Goal: Task Accomplishment & Management: Complete application form

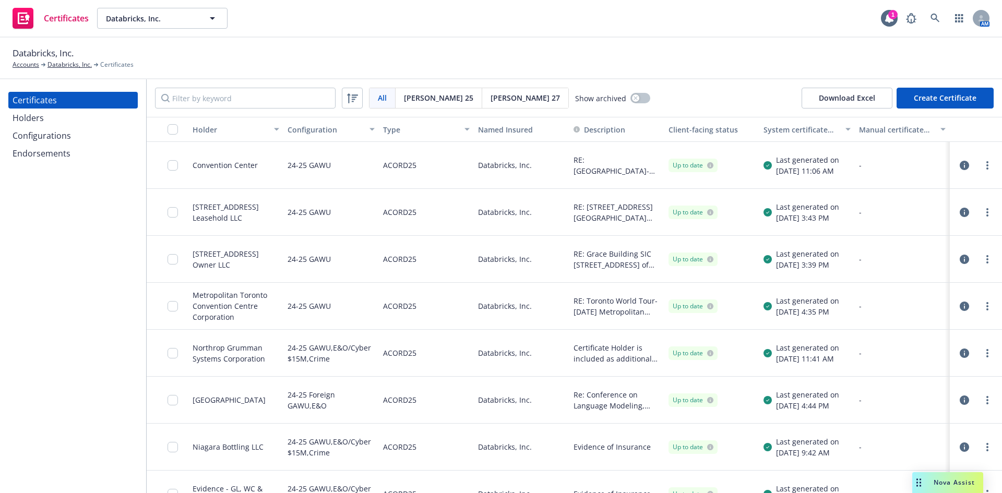
click at [58, 114] on div "Holders" at bounding box center [73, 118] width 121 height 17
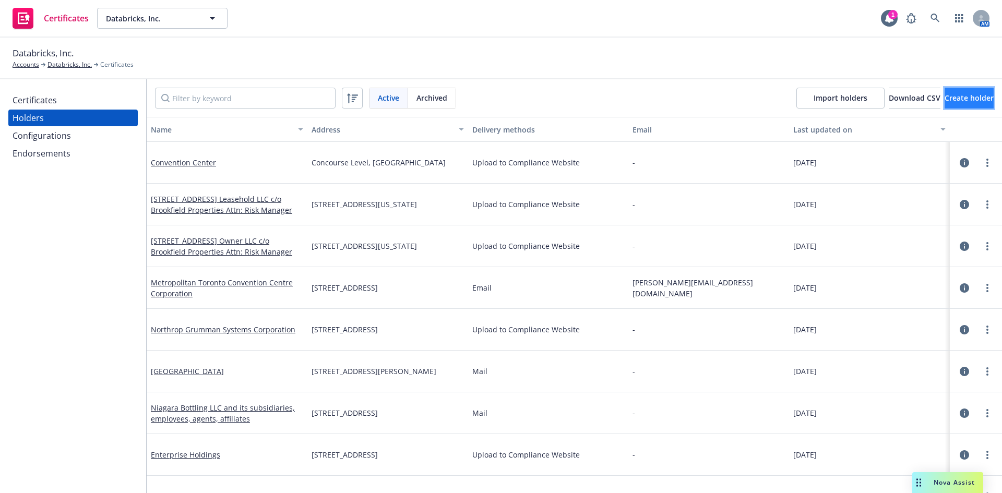
click at [944, 98] on span "Create holder" at bounding box center [968, 98] width 49 height 10
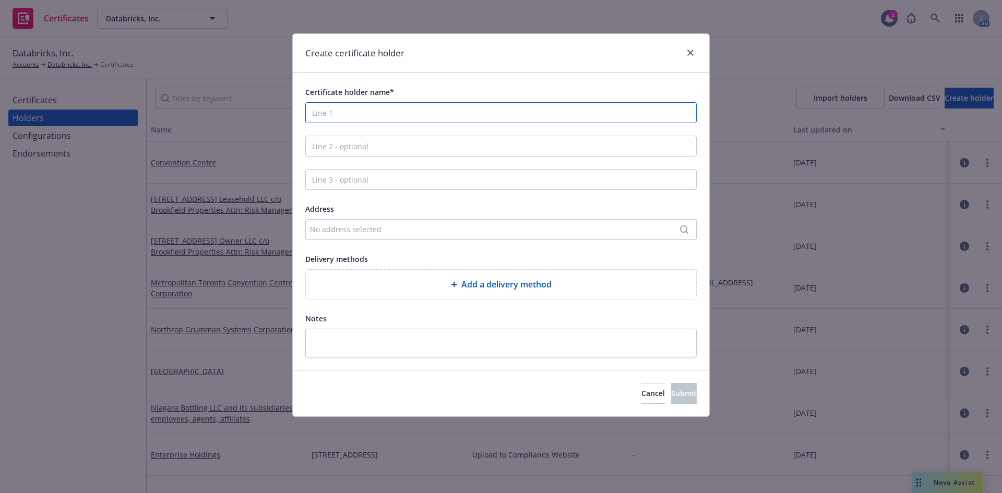
click at [433, 115] on input "Certificate holder name*" at bounding box center [500, 112] width 391 height 21
paste input "Nucor Business Technology Inc."
type input "Nucor Business Technology Inc."
click at [352, 224] on div "No address selected" at bounding box center [496, 229] width 372 height 11
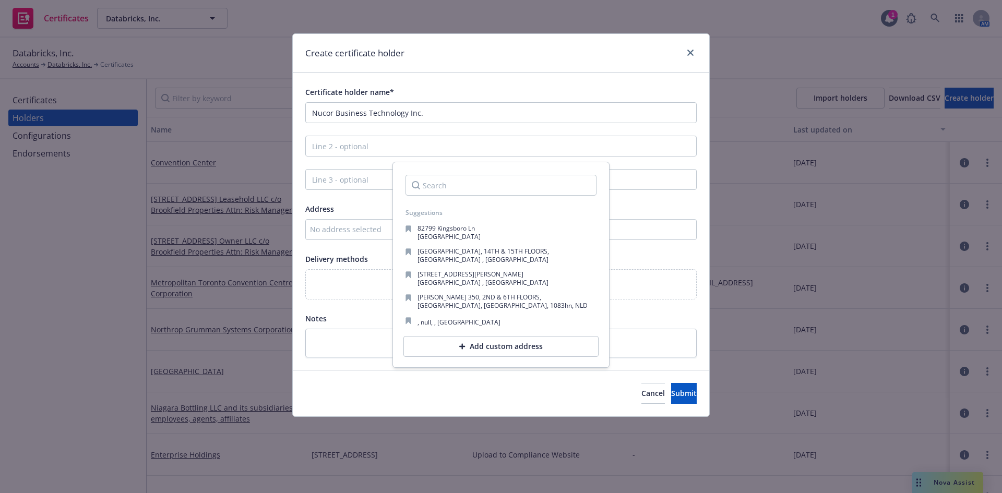
click at [436, 190] on input "Search" at bounding box center [500, 185] width 191 height 21
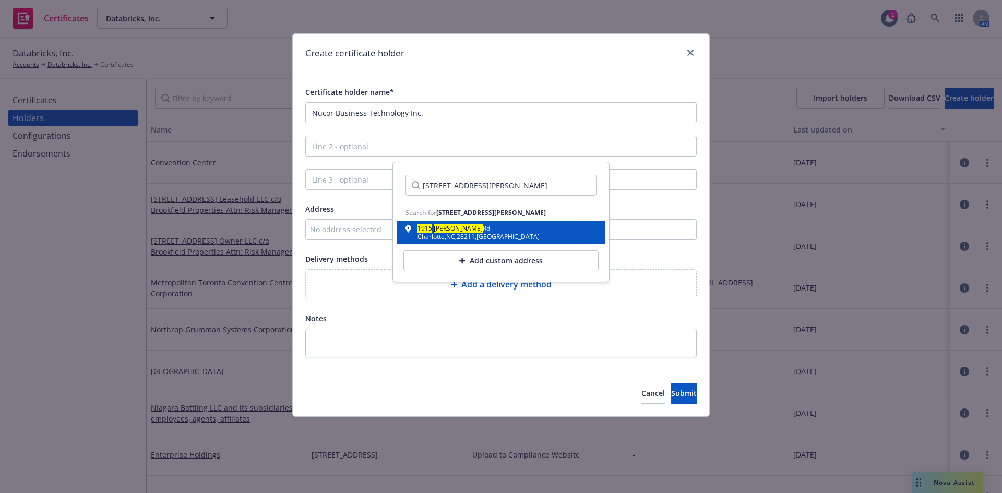
type input "[STREET_ADDRESS][PERSON_NAME]"
click at [449, 234] on div "[GEOGRAPHIC_DATA] , [GEOGRAPHIC_DATA] , 28211 , [GEOGRAPHIC_DATA]" at bounding box center [478, 237] width 122 height 6
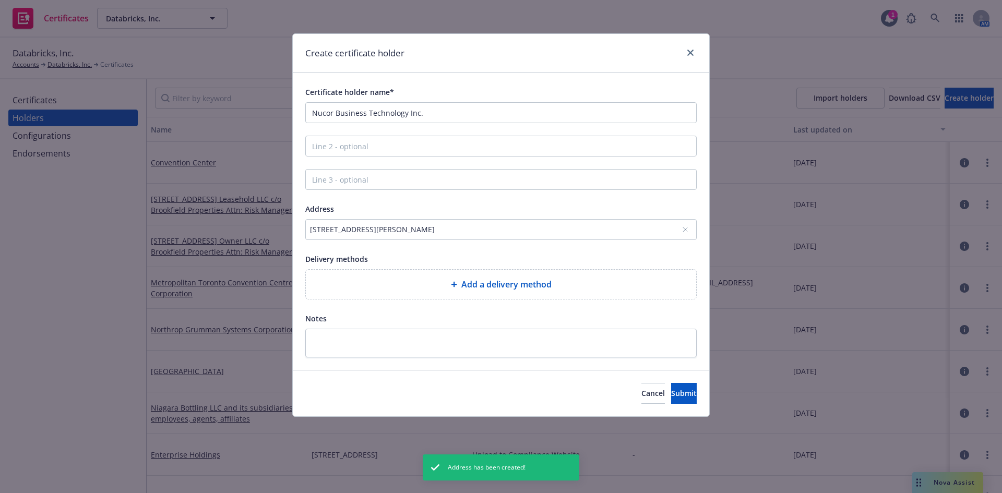
click at [463, 293] on div "Add a delivery method" at bounding box center [501, 284] width 390 height 29
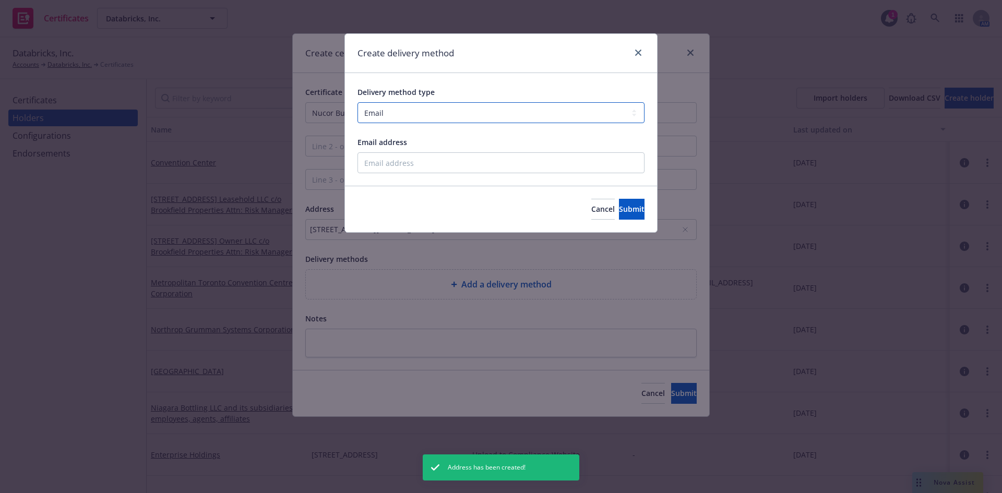
drag, startPoint x: 388, startPoint y: 111, endPoint x: 391, endPoint y: 122, distance: 10.9
click at [388, 111] on select "Select delivery method type Email Mail Fax Upload to Compliance Website" at bounding box center [500, 112] width 287 height 21
select select "UPLOAD_TO_COMPLIANCE_WEBSITE"
click at [357, 102] on select "Select delivery method type Email Mail Fax Upload to Compliance Website" at bounding box center [500, 112] width 287 height 21
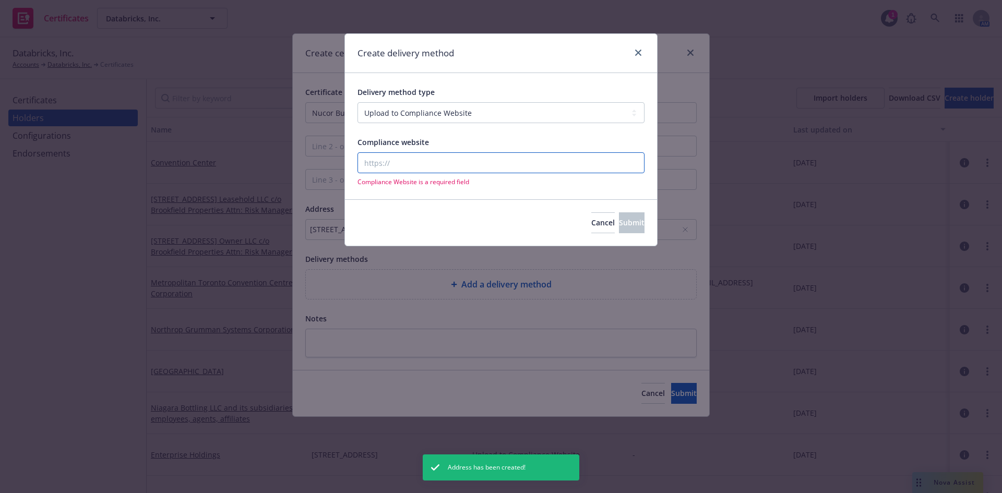
click at [390, 165] on input "Compliance website" at bounding box center [500, 162] width 287 height 21
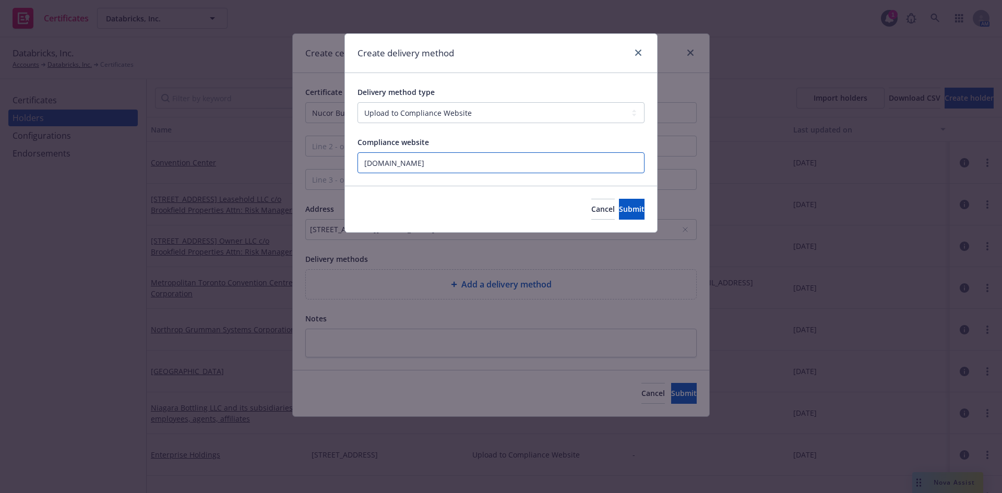
type input "[DOMAIN_NAME]"
click at [619, 204] on button "Submit" at bounding box center [632, 209] width 26 height 21
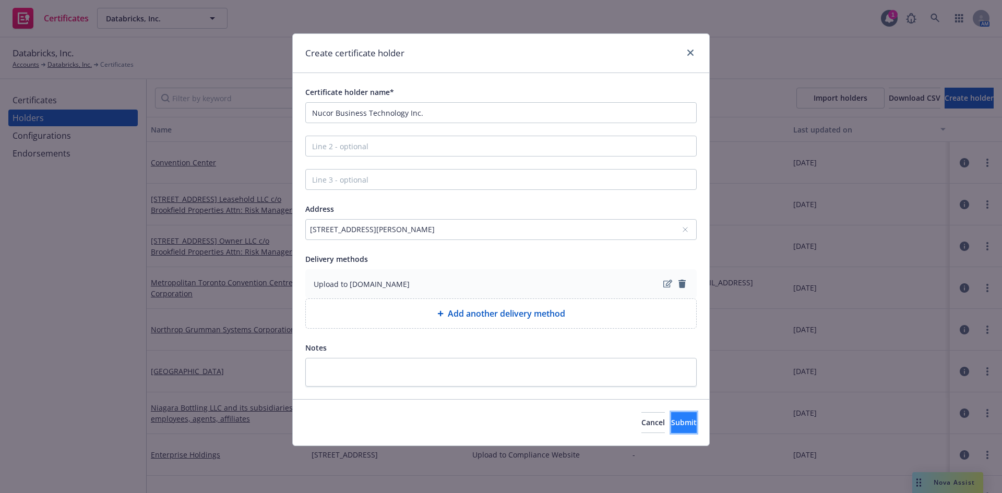
click at [671, 424] on button "Submit" at bounding box center [684, 422] width 26 height 21
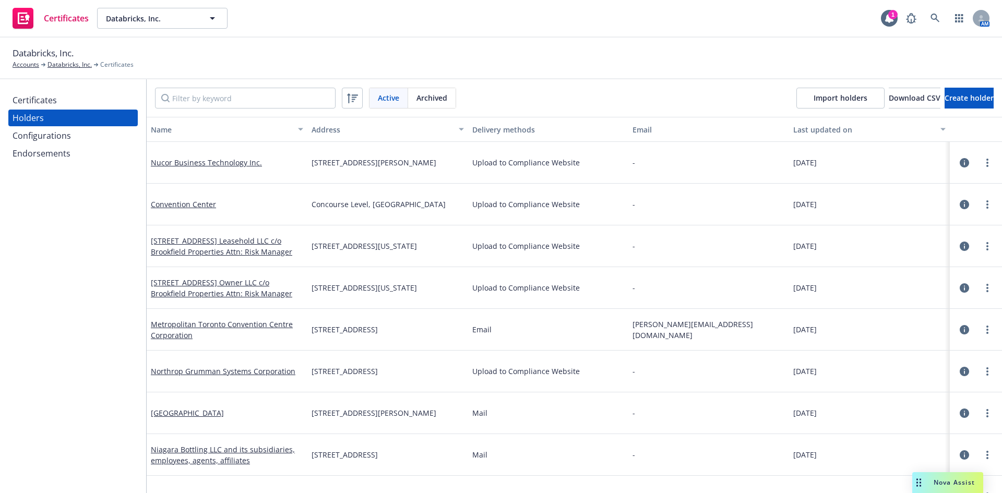
click at [29, 101] on div "Certificates" at bounding box center [35, 100] width 44 height 17
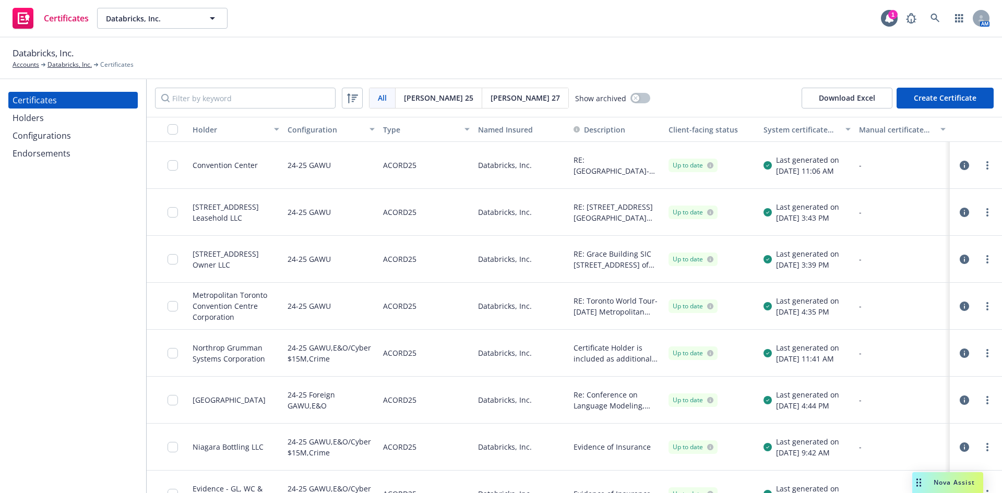
click at [941, 98] on button "Create Certificate" at bounding box center [944, 98] width 97 height 21
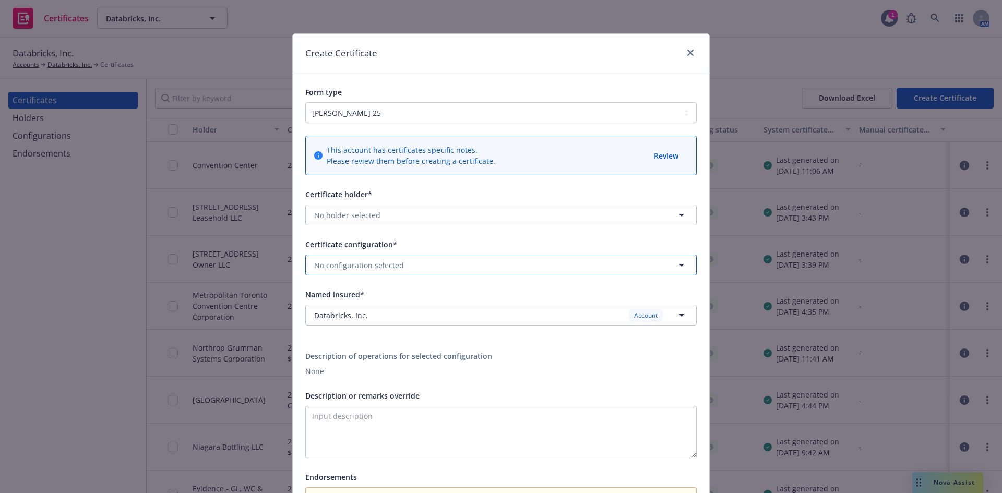
click at [358, 270] on span "No configuration selected" at bounding box center [359, 265] width 90 height 11
click at [426, 218] on button "No holder selected" at bounding box center [500, 215] width 391 height 21
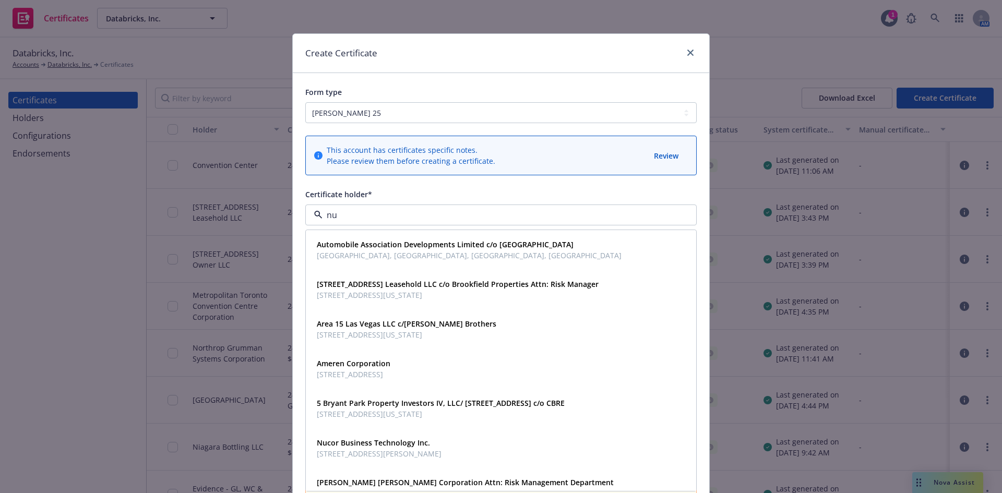
type input "nuc"
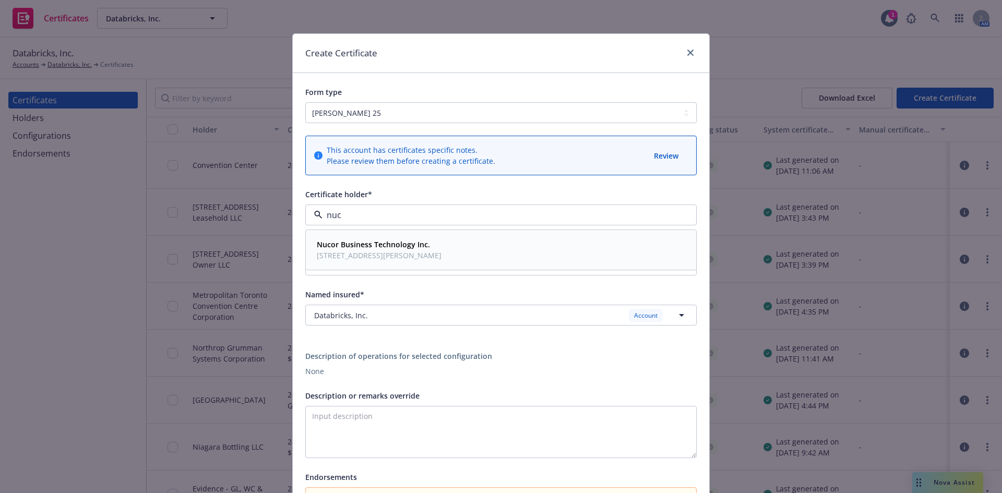
click at [355, 259] on span "[STREET_ADDRESS][PERSON_NAME]" at bounding box center [379, 255] width 125 height 11
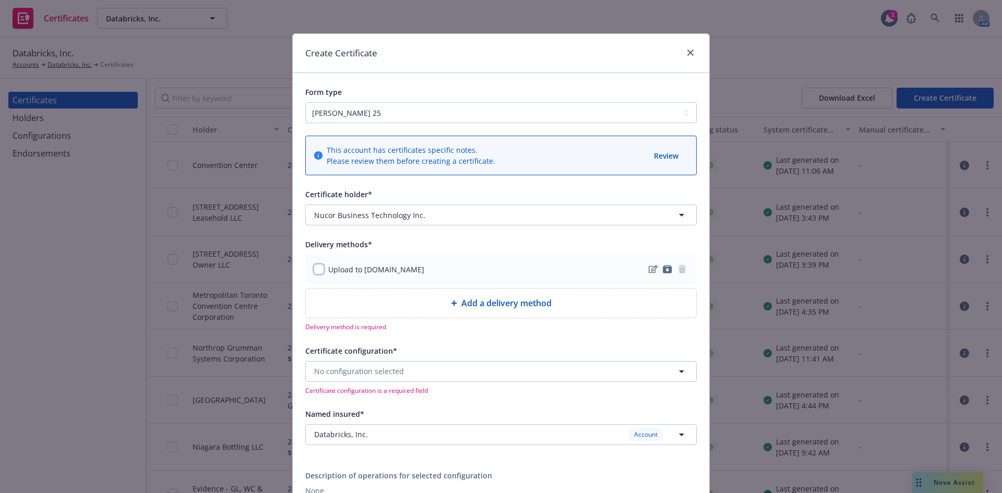
click at [318, 272] on input "checkbox" at bounding box center [319, 269] width 10 height 10
checkbox input "true"
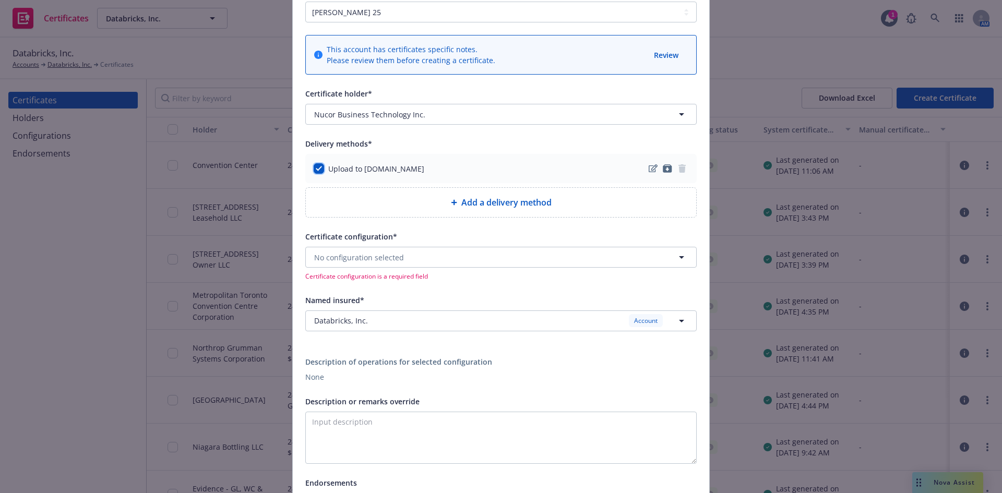
scroll to position [157, 0]
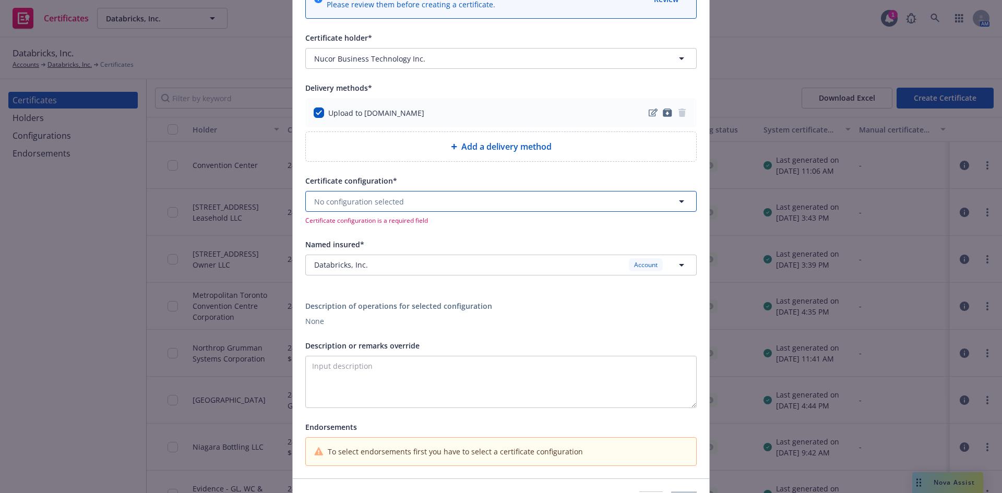
click at [415, 200] on button "No configuration selected" at bounding box center [500, 201] width 391 height 21
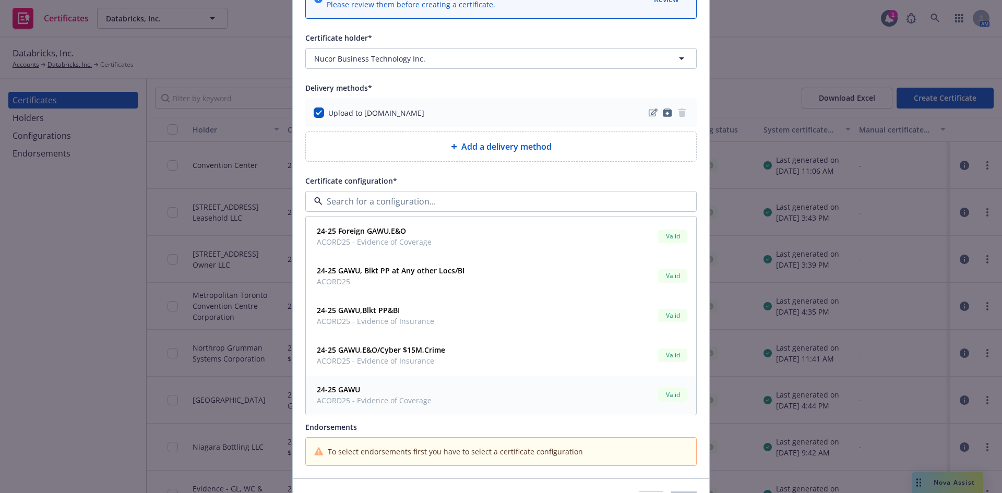
click at [347, 396] on span "ACORD25 - Evidence of Coverage" at bounding box center [374, 400] width 115 height 11
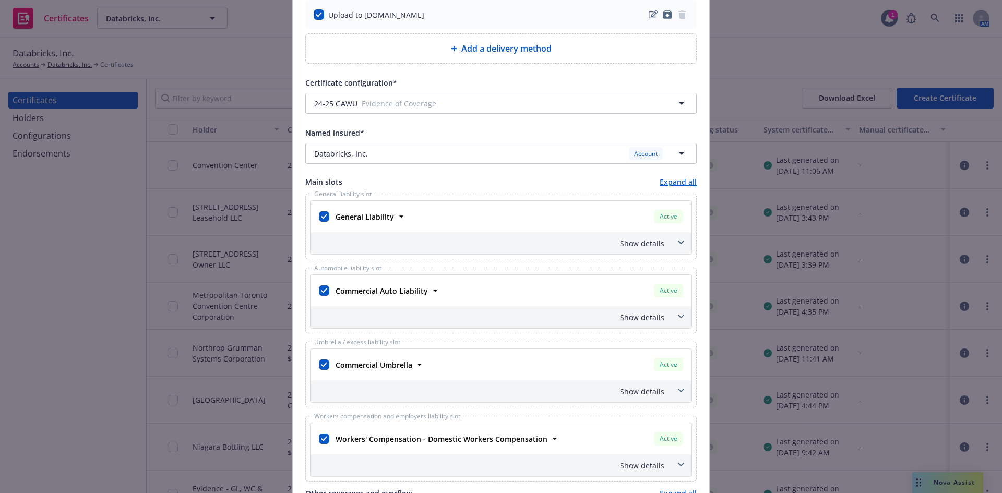
scroll to position [261, 0]
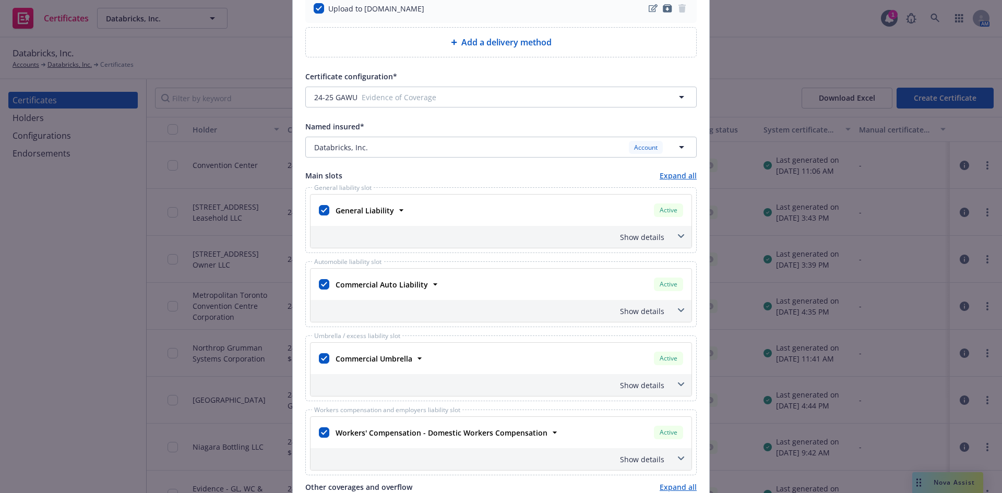
click at [678, 236] on icon at bounding box center [681, 236] width 6 height 4
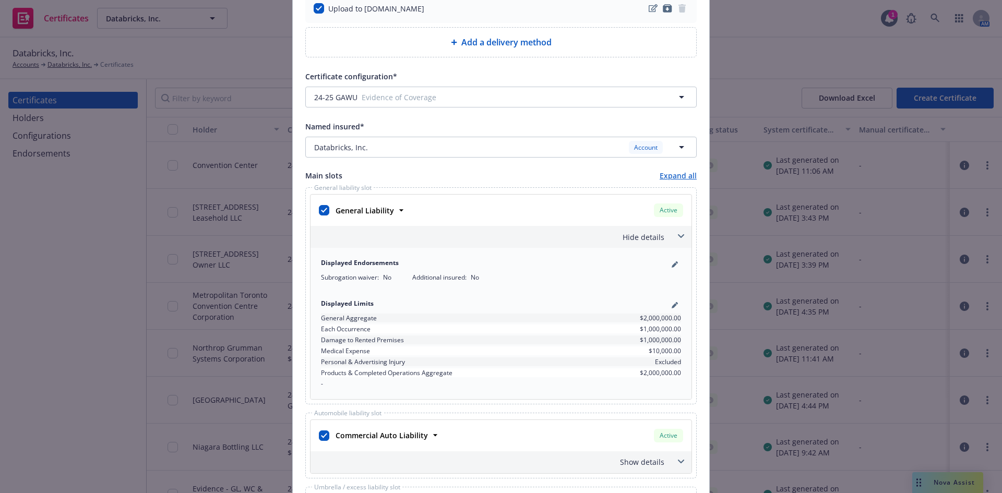
click at [678, 235] on icon at bounding box center [681, 236] width 6 height 4
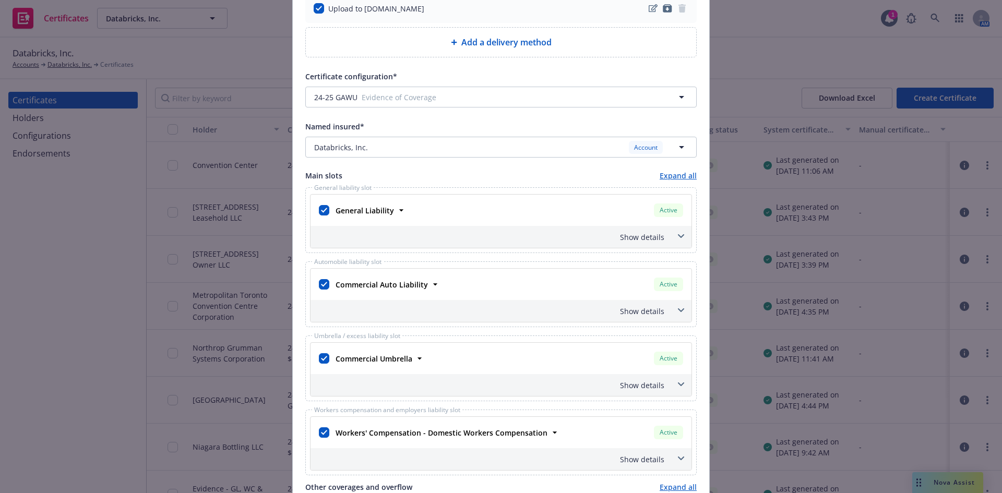
click at [678, 235] on icon at bounding box center [681, 236] width 6 height 4
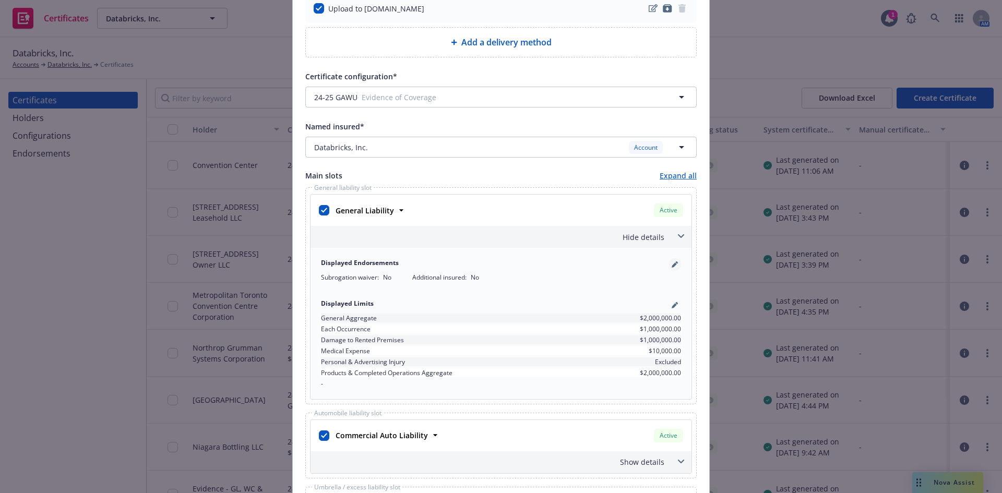
click at [673, 264] on icon "pencil" at bounding box center [675, 264] width 6 height 6
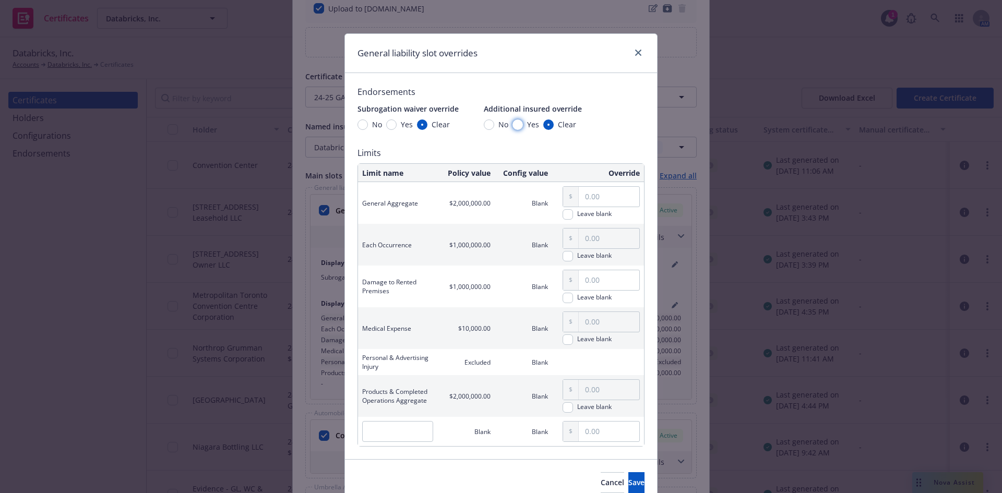
click at [515, 128] on input "Yes" at bounding box center [517, 124] width 10 height 10
radio input "true"
click at [389, 125] on input "Yes" at bounding box center [391, 124] width 10 height 10
radio input "true"
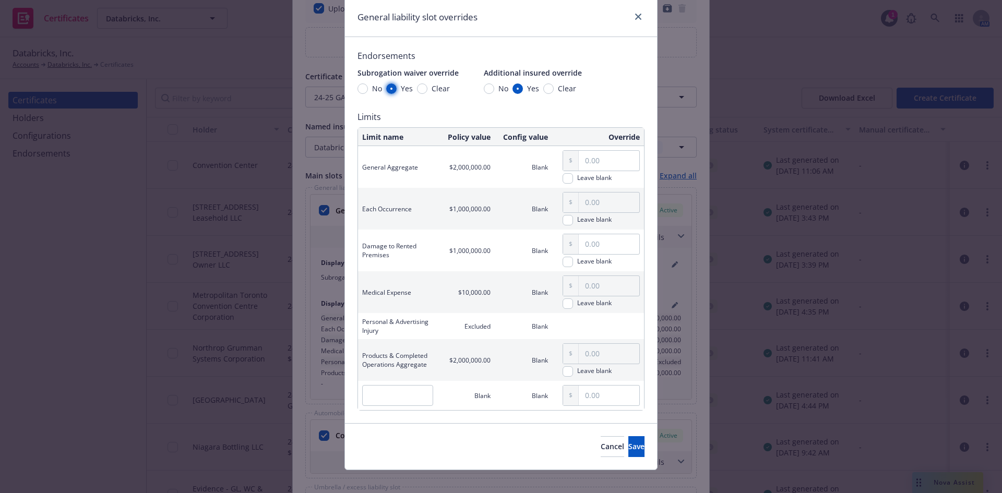
scroll to position [46, 0]
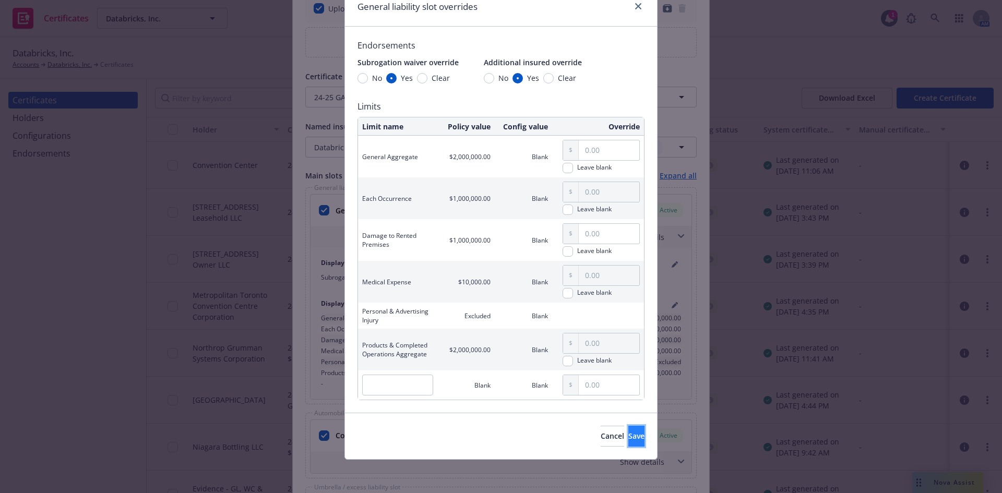
click at [628, 435] on span "Save" at bounding box center [636, 436] width 16 height 10
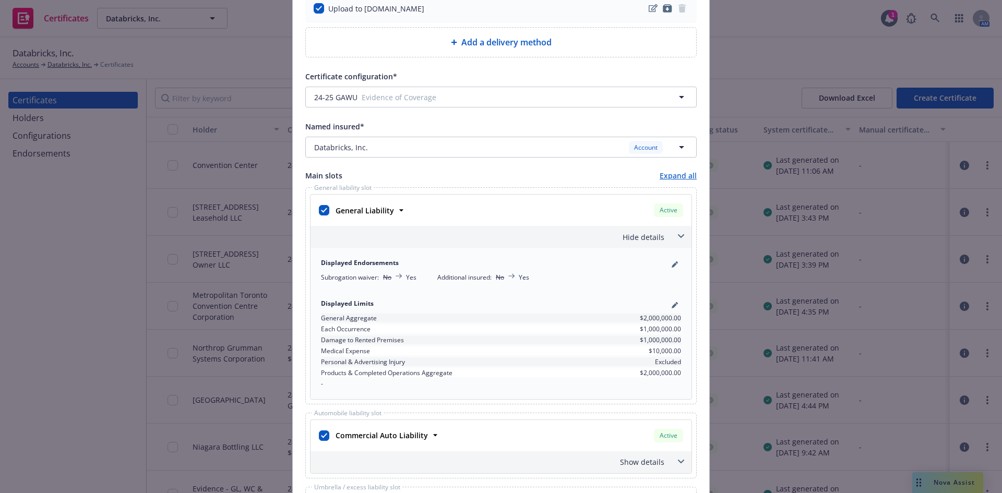
click at [680, 234] on icon at bounding box center [681, 236] width 6 height 4
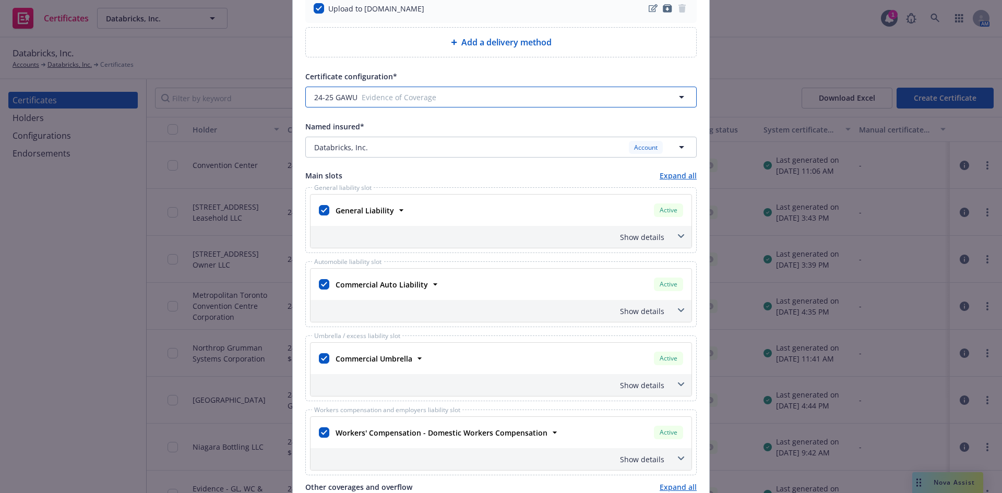
click at [419, 100] on span "Evidence of Coverage" at bounding box center [508, 97] width 292 height 11
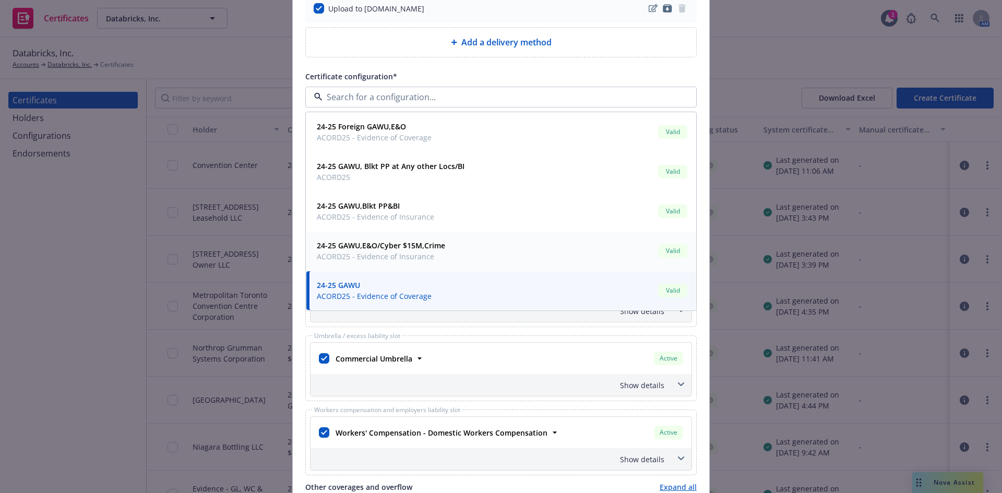
click at [391, 253] on span "ACORD25 - Evidence of Insurance" at bounding box center [381, 256] width 128 height 11
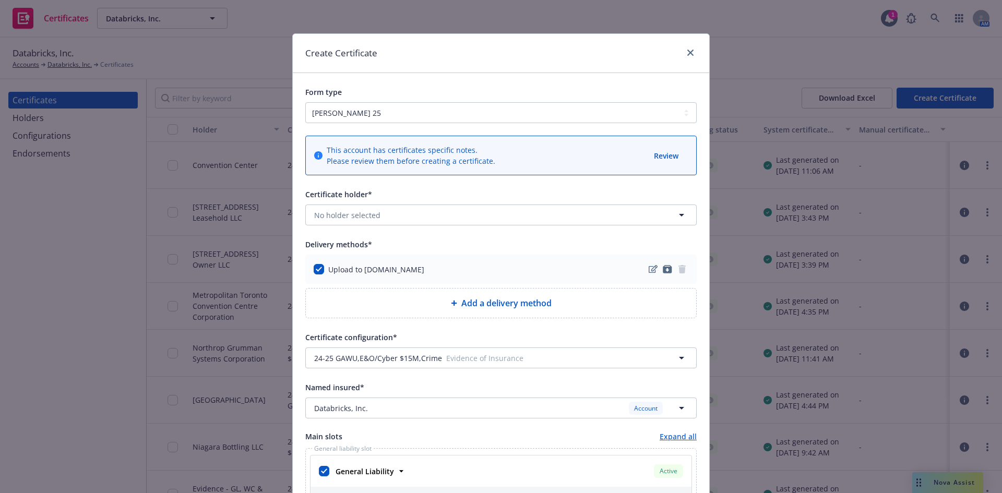
scroll to position [209, 0]
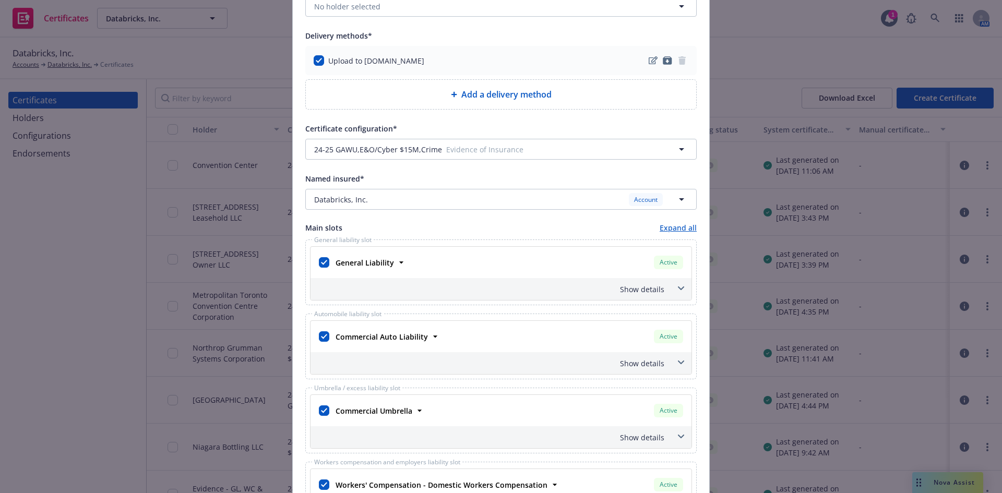
click at [680, 286] on span at bounding box center [681, 288] width 17 height 17
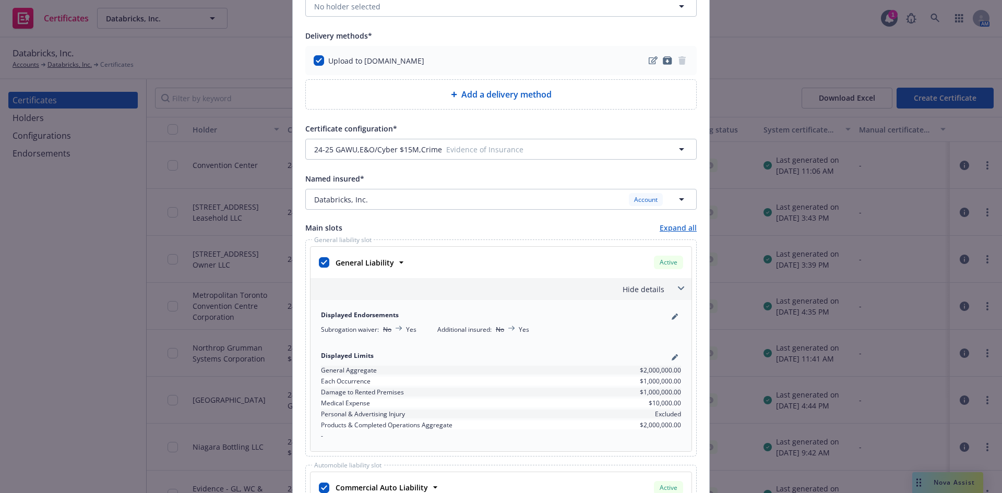
click at [680, 286] on span at bounding box center [681, 288] width 17 height 17
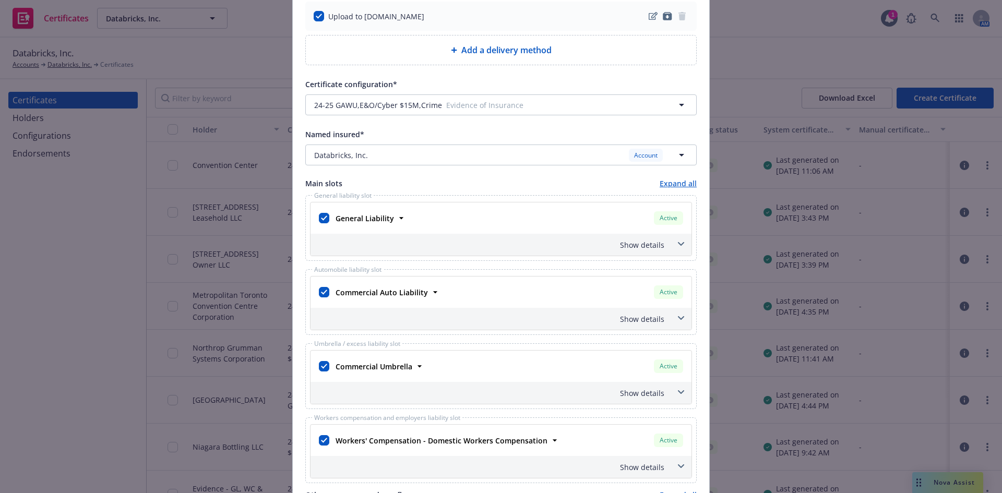
scroll to position [313, 0]
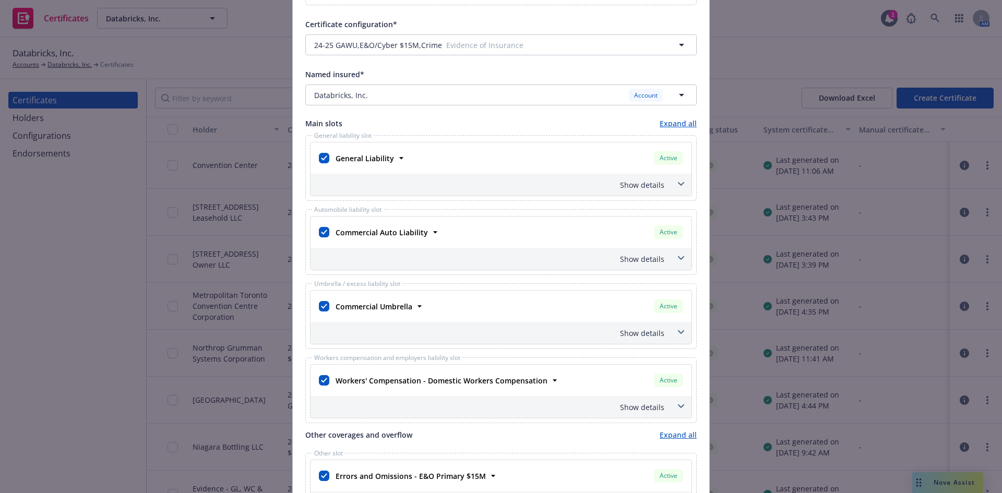
click at [676, 329] on span at bounding box center [681, 332] width 17 height 17
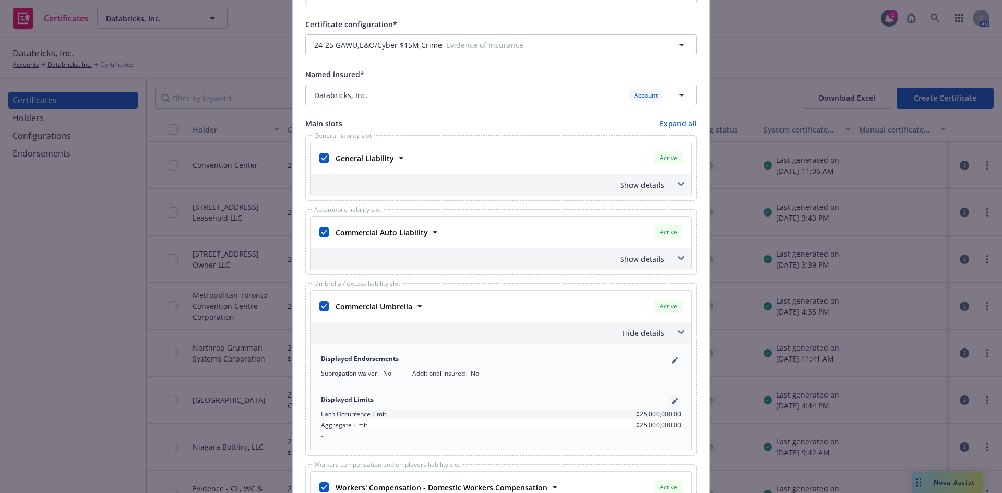
click at [672, 402] on icon "pencil" at bounding box center [674, 401] width 5 height 5
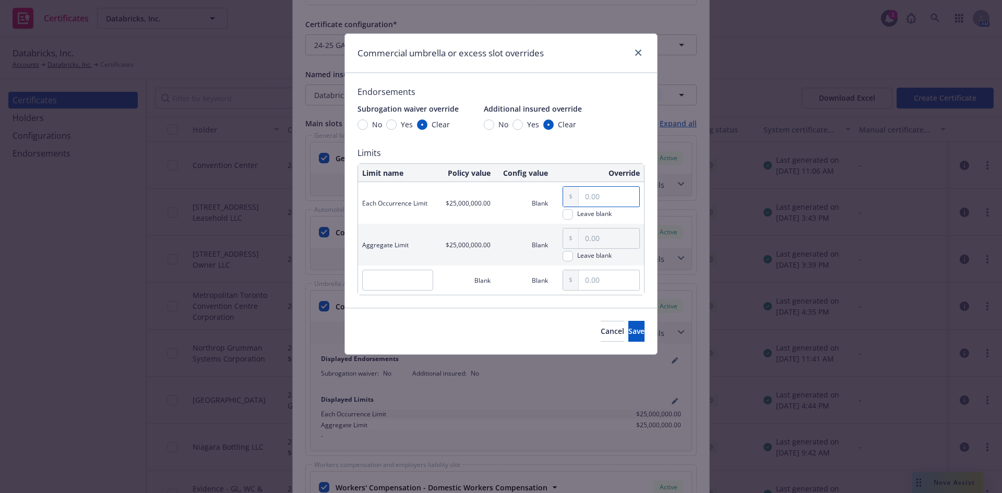
click at [588, 197] on input "text" at bounding box center [609, 197] width 61 height 20
type input "5,000,000.00"
click at [628, 332] on span "Save" at bounding box center [636, 331] width 16 height 10
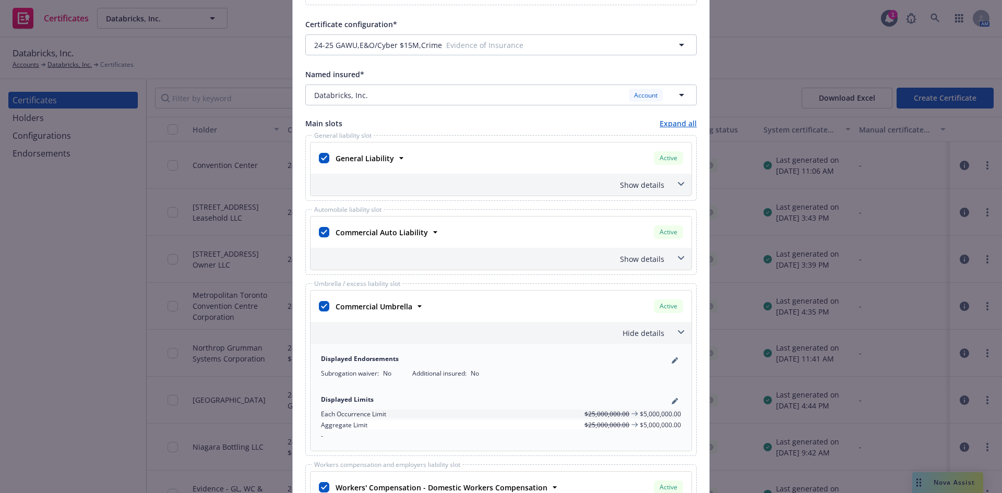
click at [678, 333] on icon at bounding box center [681, 332] width 6 height 4
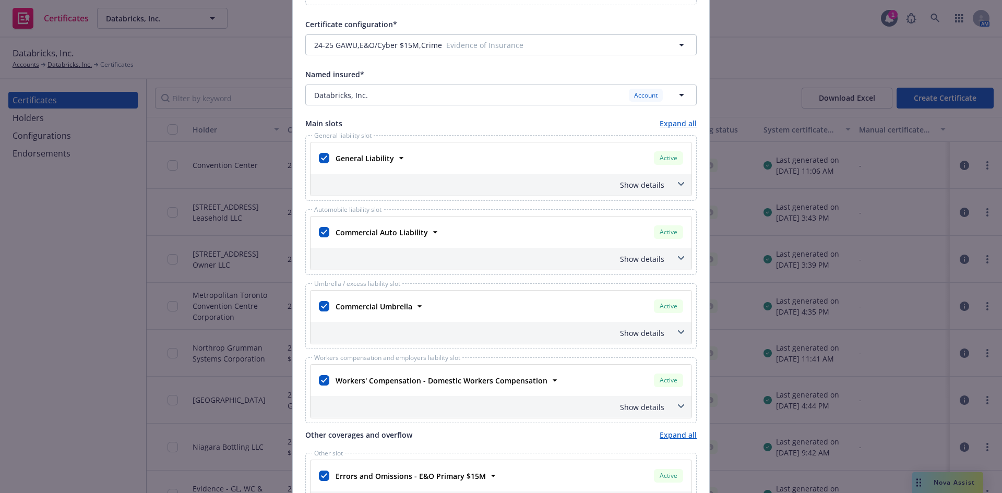
click at [678, 255] on span at bounding box center [681, 258] width 17 height 17
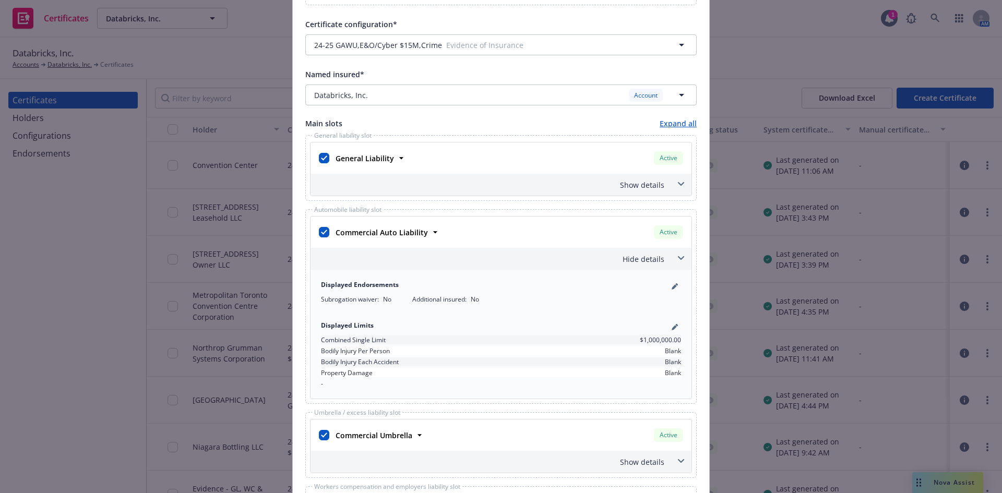
click at [678, 255] on span at bounding box center [681, 258] width 17 height 17
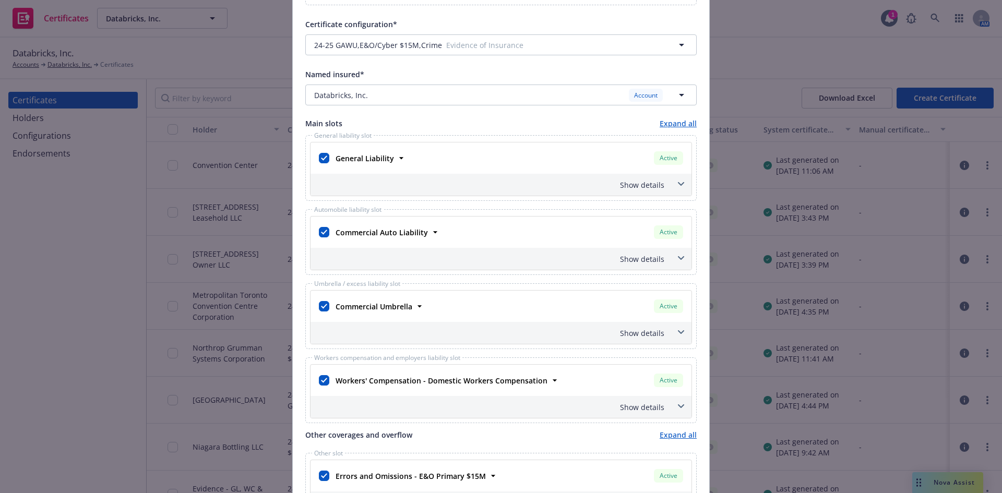
click at [678, 186] on icon at bounding box center [681, 184] width 6 height 4
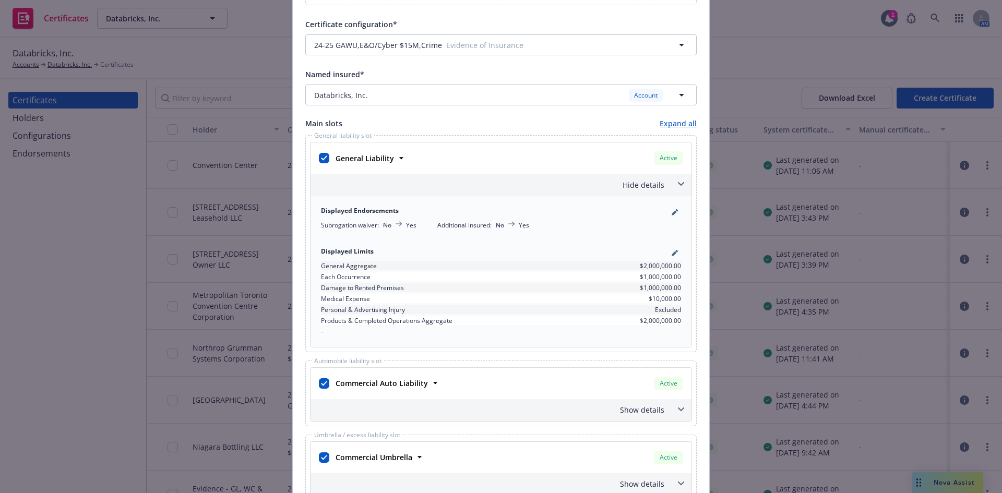
click at [678, 186] on icon at bounding box center [681, 184] width 6 height 4
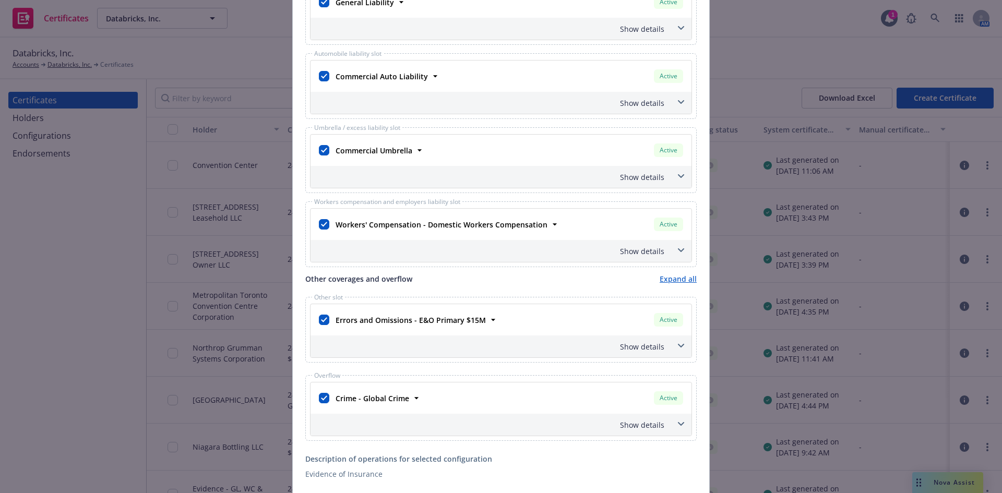
scroll to position [470, 0]
click at [320, 398] on input "checkbox" at bounding box center [324, 397] width 10 height 10
checkbox input "false"
click at [679, 344] on icon at bounding box center [681, 345] width 6 height 4
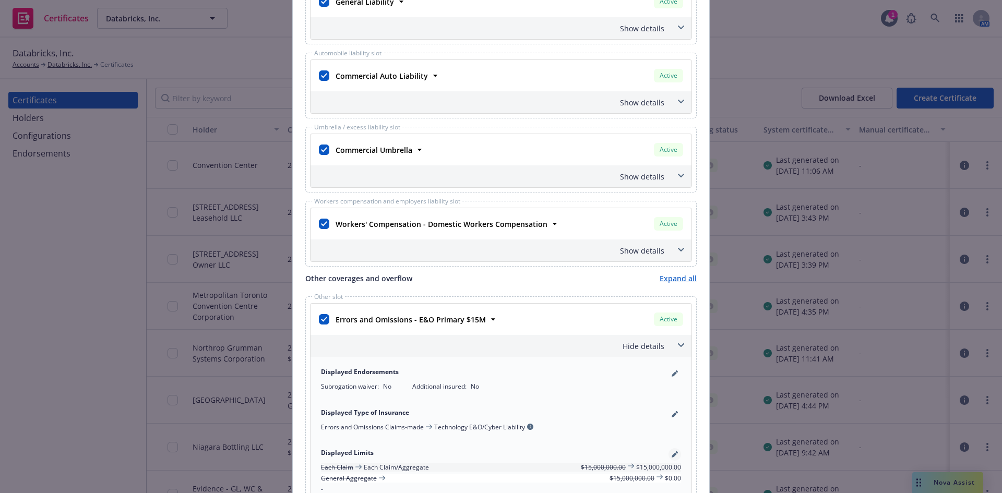
click at [672, 456] on icon "pencil" at bounding box center [674, 454] width 5 height 5
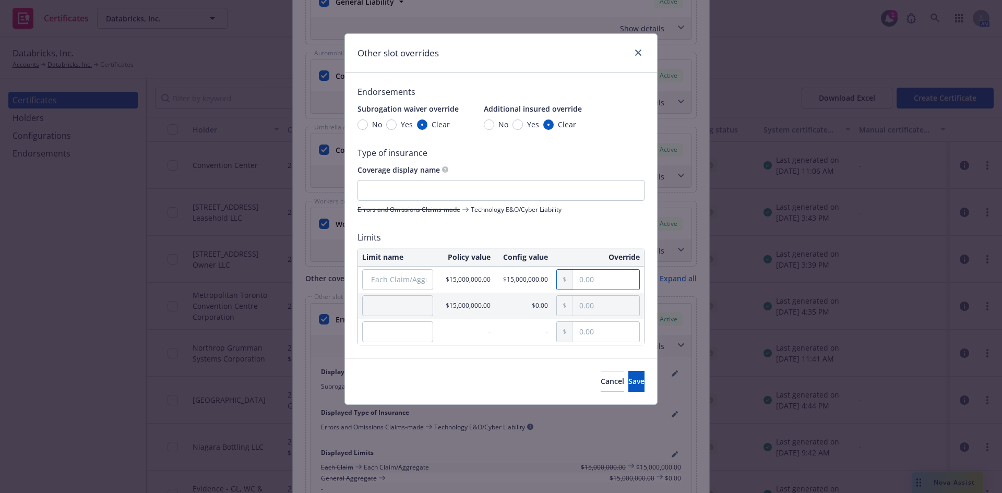
click at [597, 283] on input "text" at bounding box center [606, 280] width 66 height 20
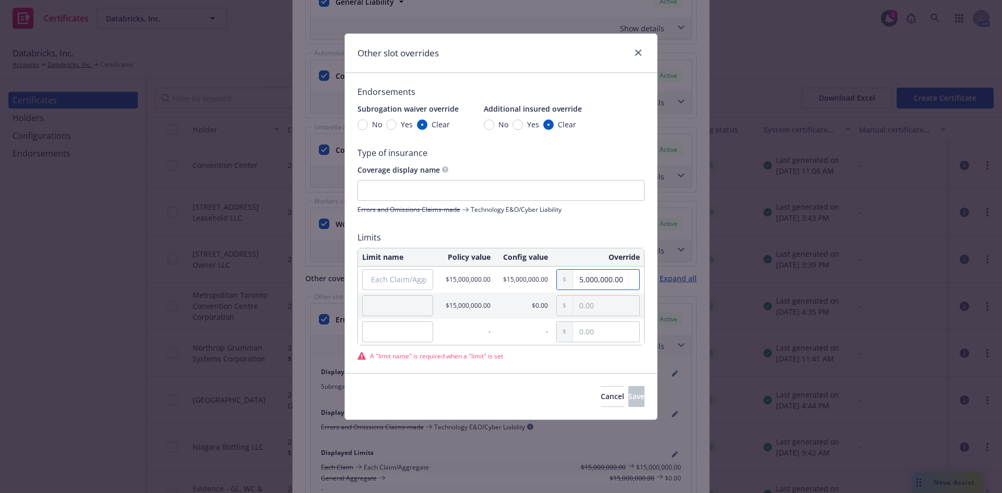
type input "5,000,000.00"
click at [387, 306] on input "" at bounding box center [397, 305] width 71 height 21
type input "Aggregate"
click at [408, 282] on input "Each Claim/Aggregate" at bounding box center [397, 279] width 71 height 21
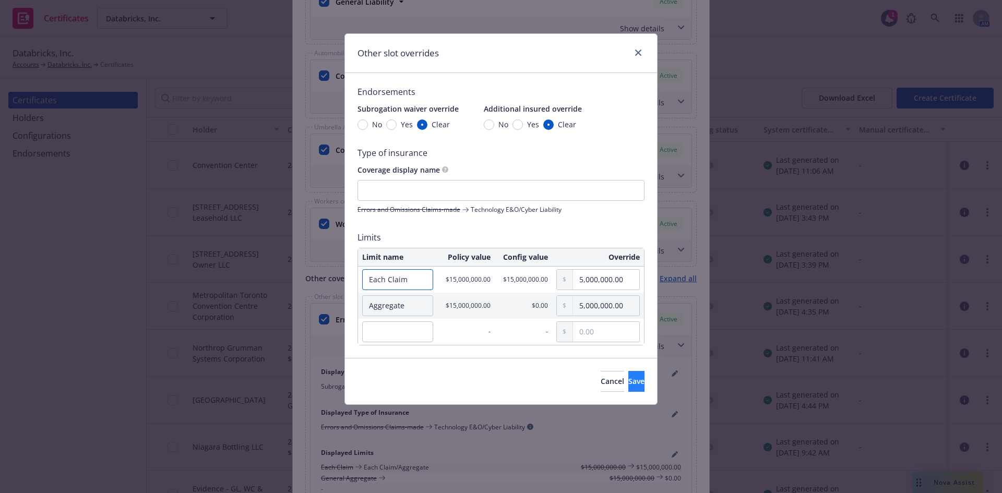
type input "Each Claim"
click at [628, 379] on button "Save" at bounding box center [636, 381] width 16 height 21
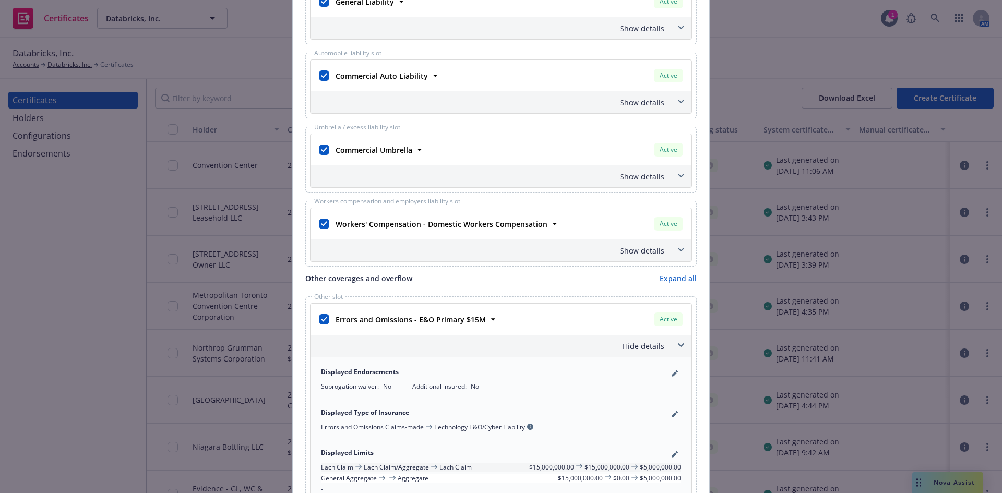
click at [679, 341] on span at bounding box center [681, 345] width 17 height 17
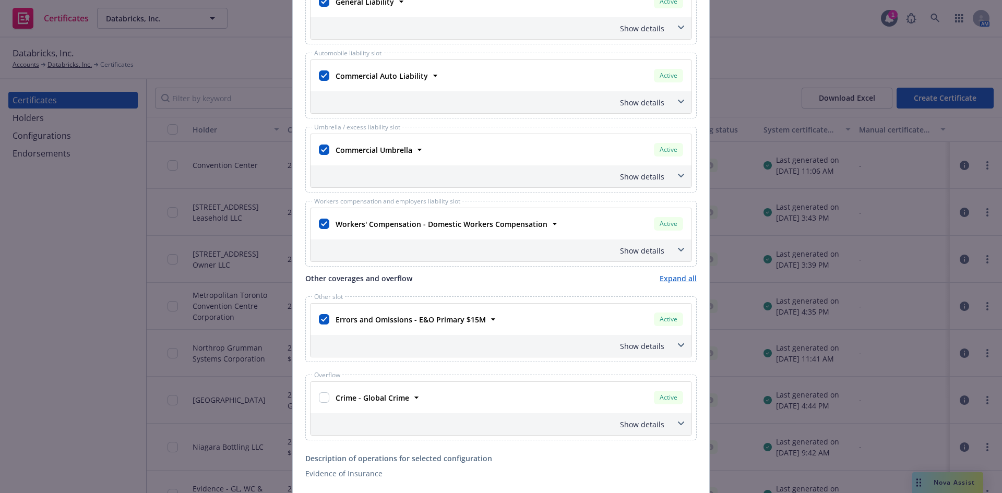
click at [678, 345] on icon at bounding box center [681, 345] width 6 height 4
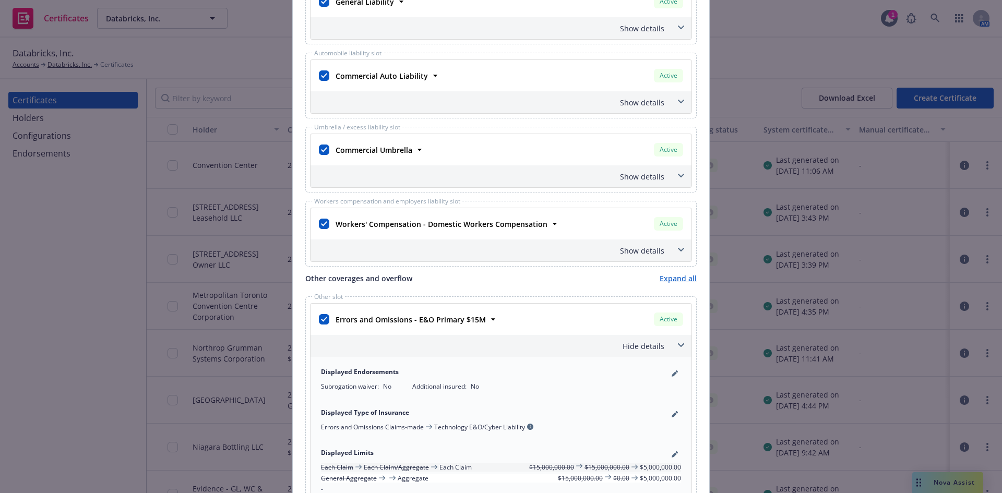
click at [678, 345] on icon at bounding box center [681, 345] width 6 height 4
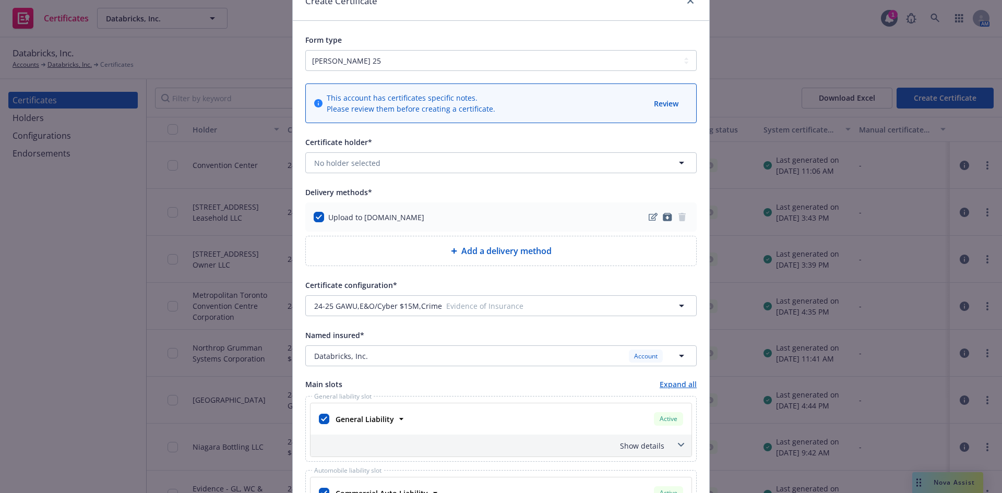
scroll to position [0, 0]
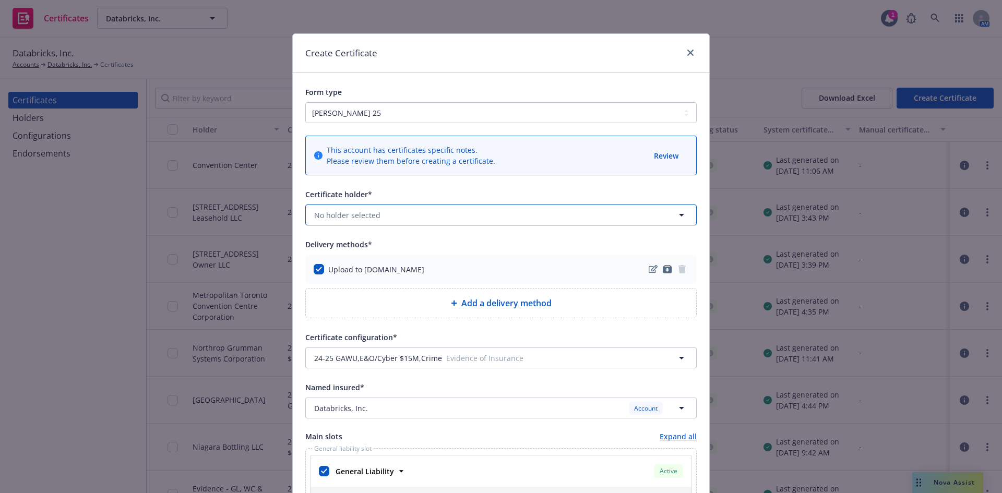
click at [355, 210] on span "No holder selected" at bounding box center [347, 215] width 66 height 11
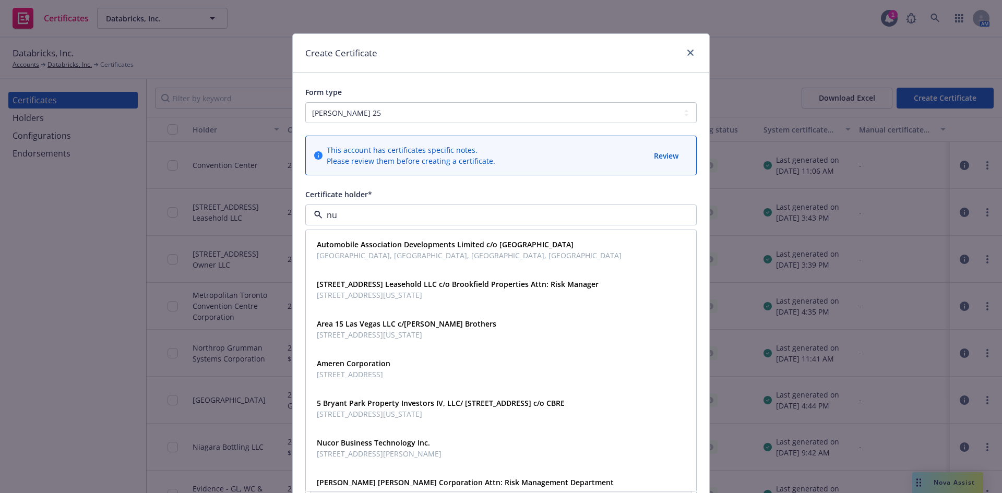
type input "nuc"
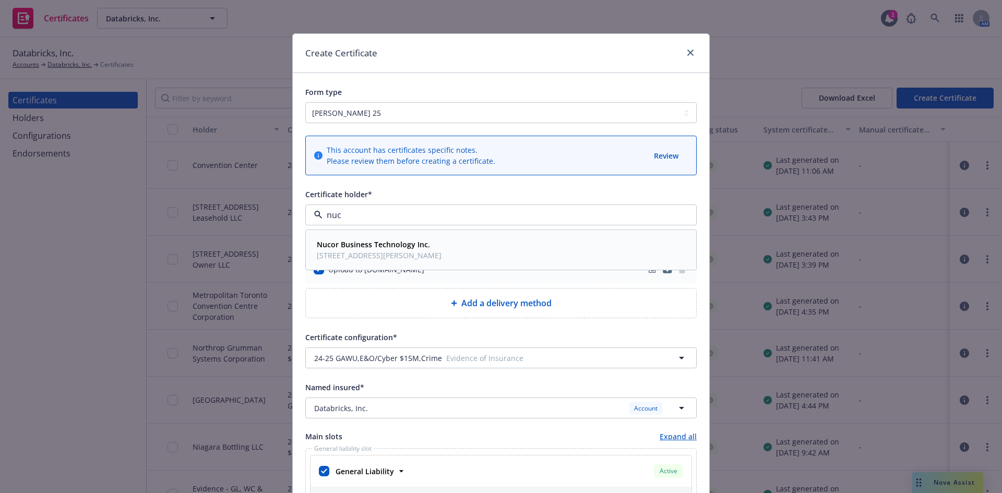
click at [367, 254] on span "[STREET_ADDRESS][PERSON_NAME]" at bounding box center [379, 255] width 125 height 11
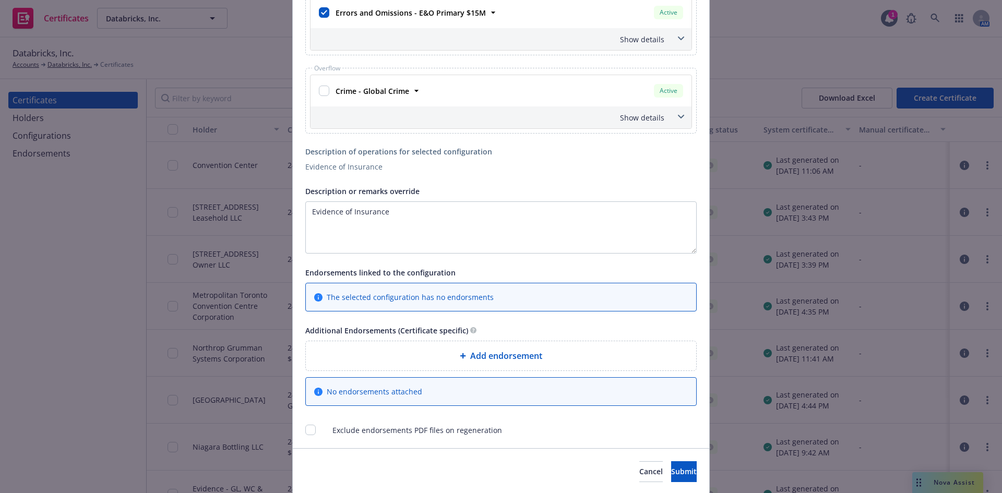
scroll to position [783, 0]
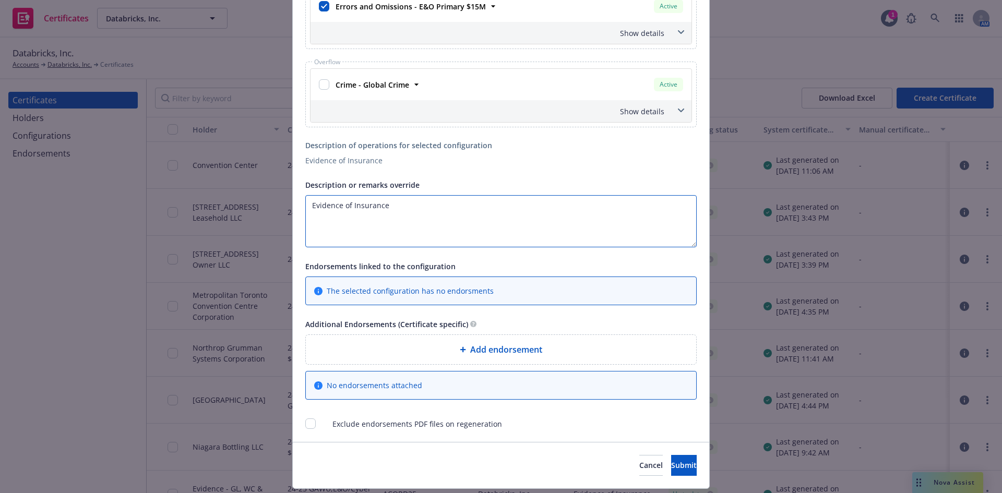
click at [424, 219] on textarea "Evidence of Insurance" at bounding box center [500, 221] width 391 height 52
drag, startPoint x: 425, startPoint y: 213, endPoint x: 258, endPoint y: 207, distance: 167.1
click at [258, 207] on div "Create Certificate Form type [PERSON_NAME] 25 [PERSON_NAME] 27 [PERSON_NAME] 28…" at bounding box center [501, 246] width 1002 height 493
click at [493, 211] on textarea "Nucor Business Technology Inc. is included" at bounding box center [500, 221] width 391 height 52
paste textarea "insured as respects [General Liability/Automobile Liability/Umbrella Liability]…"
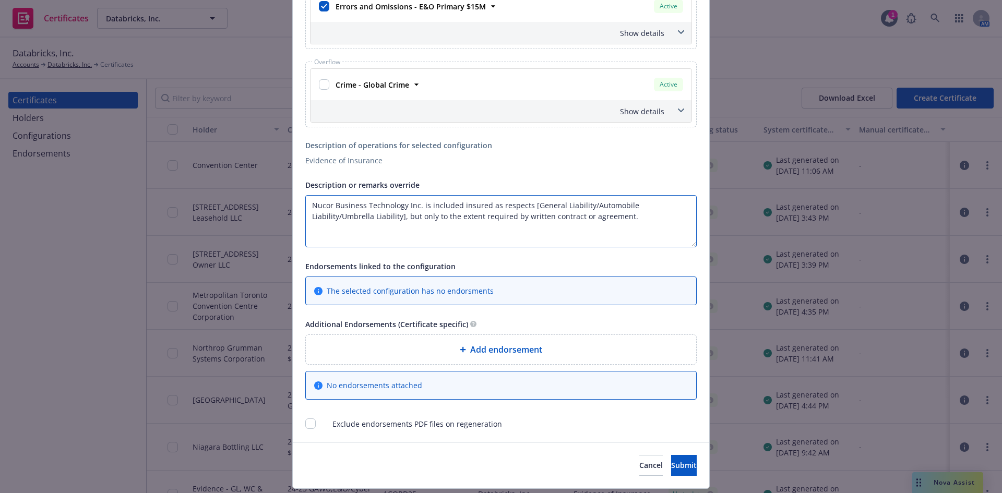
drag, startPoint x: 456, startPoint y: 206, endPoint x: 482, endPoint y: 206, distance: 25.6
click at [482, 206] on textarea "Nucor Business Technology Inc. is included insured as respects [General Liabili…" at bounding box center [500, 221] width 391 height 52
click at [499, 206] on textarea "Nucor Business Technology Inc. is included as respects [General Liability/Autom…" at bounding box center [500, 221] width 391 height 52
drag, startPoint x: 551, startPoint y: 206, endPoint x: 336, endPoint y: 223, distance: 215.7
click at [336, 223] on textarea "Nucor Business Technology Inc. is included as respects General Liability/Automo…" at bounding box center [500, 221] width 391 height 52
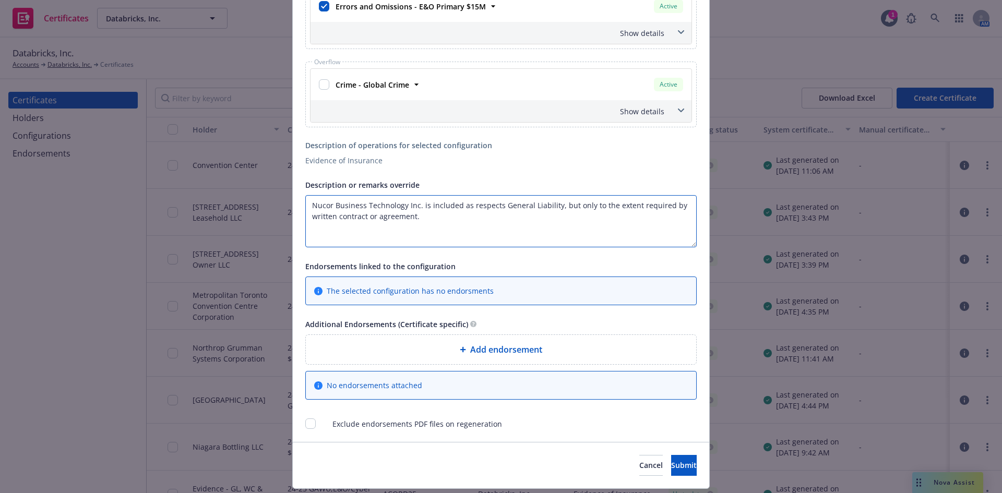
click at [431, 217] on textarea "Nucor Business Technology Inc. is included as respects General Liability, but o…" at bounding box center [500, 221] width 391 height 52
paste textarea "Waiver of Subrogation applies to [General Liability/Automobile/Workers Compensa…"
drag, startPoint x: 528, startPoint y: 213, endPoint x: 551, endPoint y: 216, distance: 23.2
click at [529, 213] on textarea "Nucor Business Technology Inc. is included as respects General Liability, but o…" at bounding box center [500, 221] width 391 height 52
drag, startPoint x: 583, startPoint y: 215, endPoint x: 422, endPoint y: 241, distance: 163.2
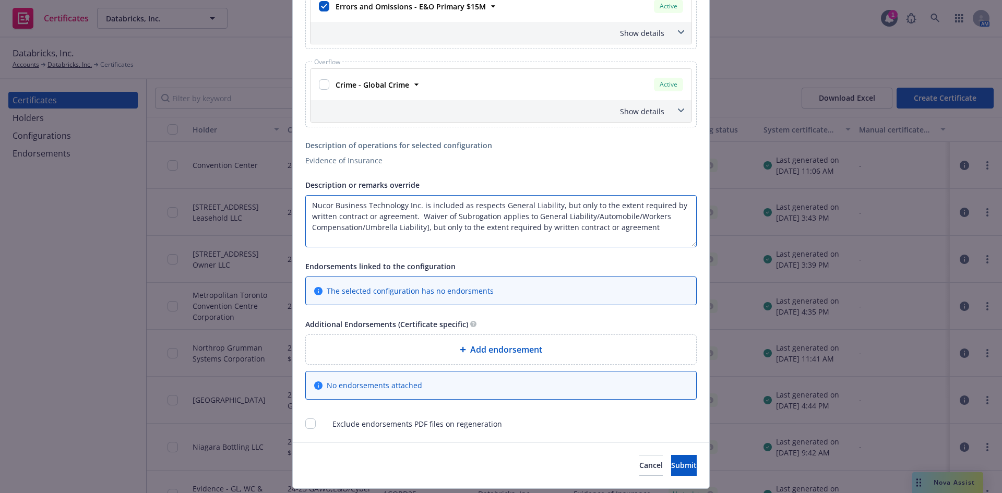
click at [422, 241] on textarea "Nucor Business Technology Inc. is included as respects General Liability, but o…" at bounding box center [500, 221] width 391 height 52
type textarea "Nucor Business Technology Inc. is included as respects General Liability, but o…"
click at [671, 461] on span "Submit" at bounding box center [684, 465] width 26 height 10
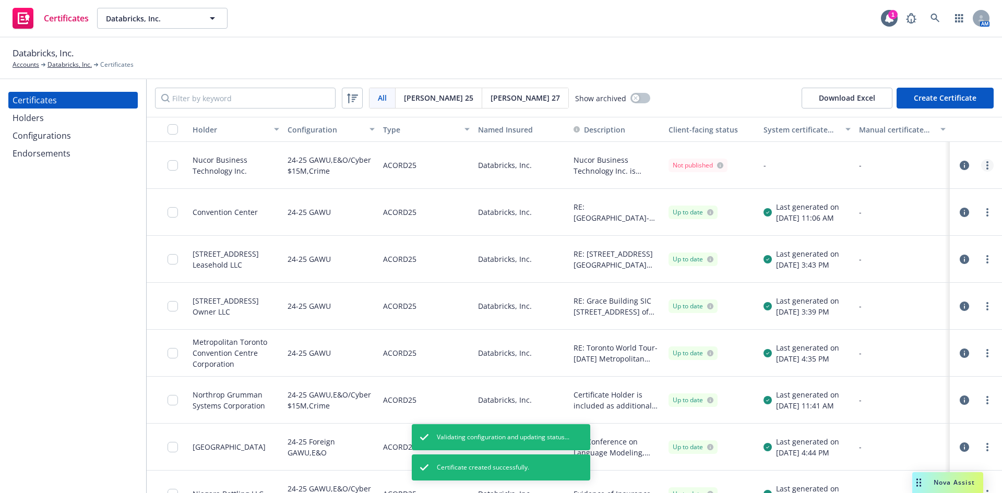
click at [982, 165] on link "more" at bounding box center [987, 165] width 13 height 13
click at [840, 230] on link "Regenerate" at bounding box center [901, 228] width 167 height 21
